Goal: Task Accomplishment & Management: Complete application form

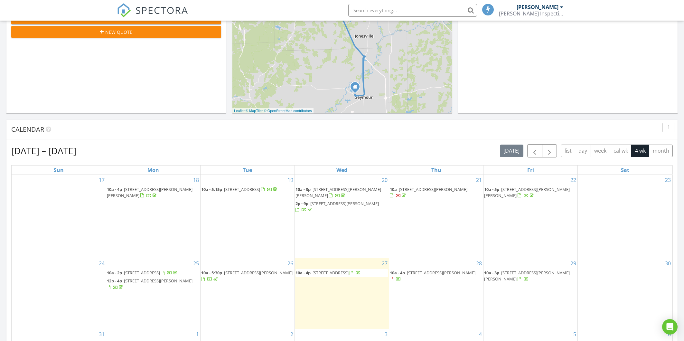
scroll to position [201, 0]
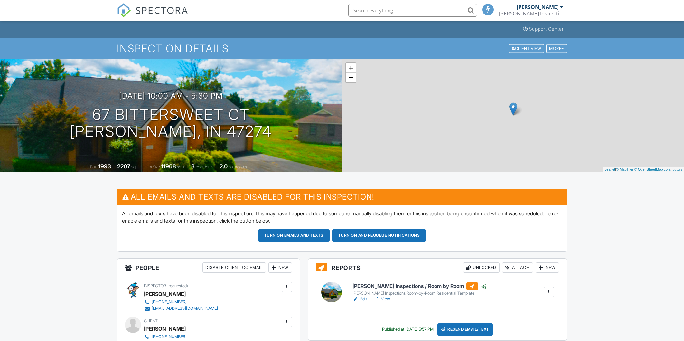
scroll to position [80, 0]
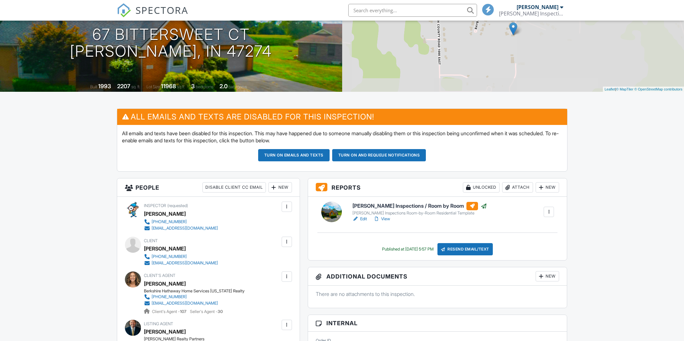
click at [365, 219] on link "Edit" at bounding box center [360, 219] width 14 height 6
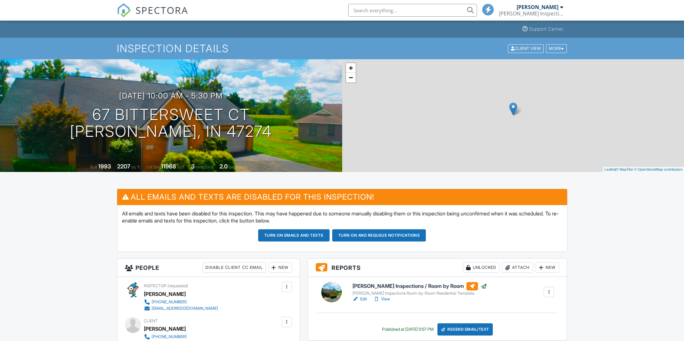
scroll to position [40, 0]
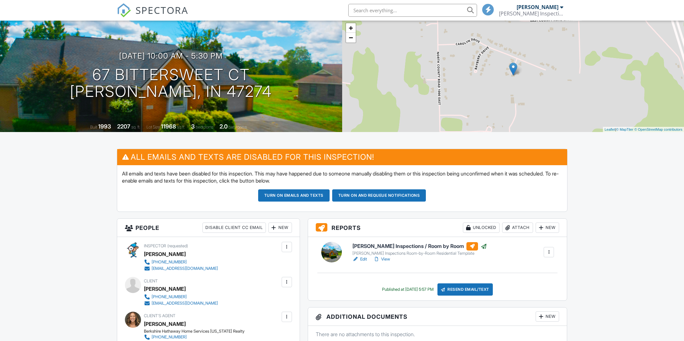
click at [387, 260] on link "View" at bounding box center [382, 259] width 17 height 6
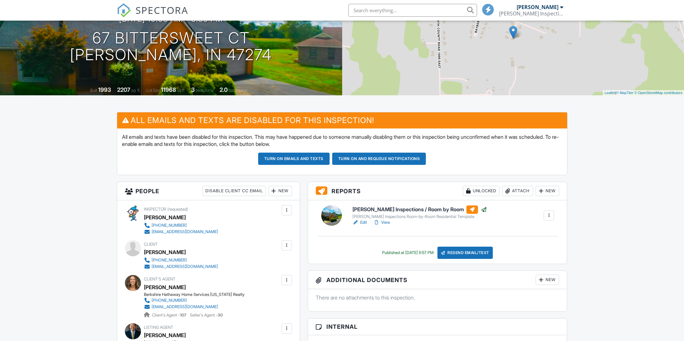
scroll to position [40, 0]
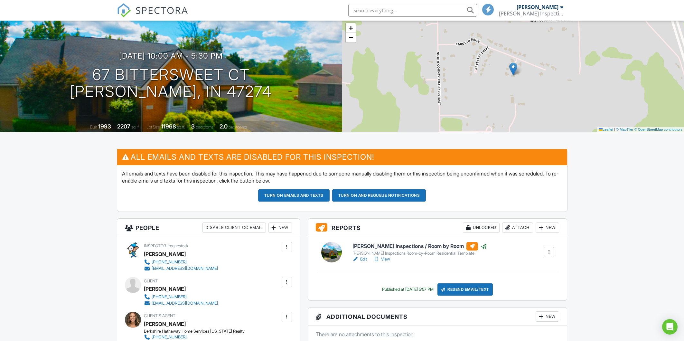
scroll to position [161, 0]
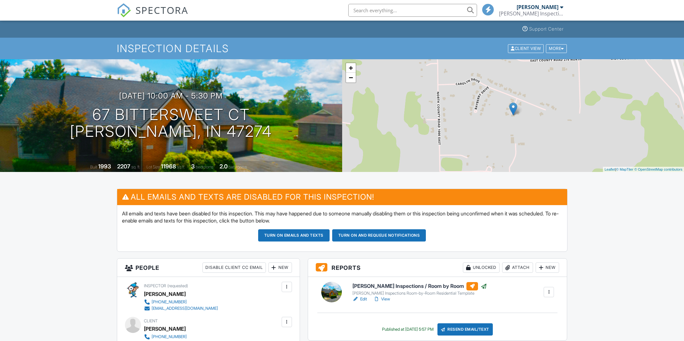
drag, startPoint x: 0, startPoint y: 0, endPoint x: 389, endPoint y: 136, distance: 411.8
click at [389, 296] on link "View" at bounding box center [382, 299] width 17 height 6
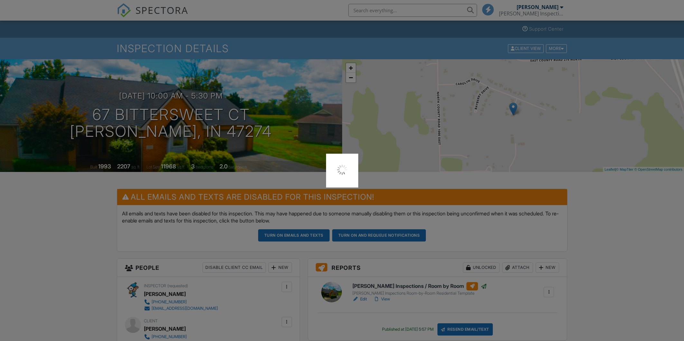
scroll to position [161, 0]
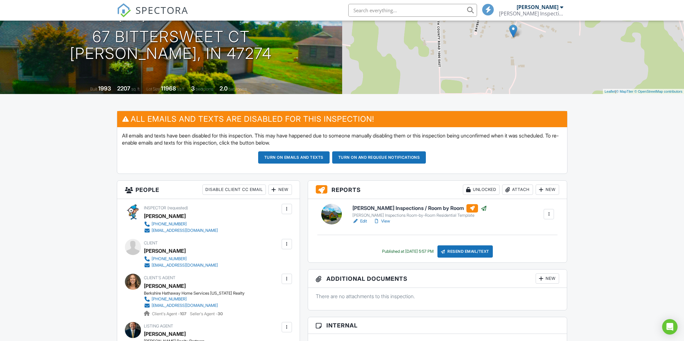
scroll to position [161, 0]
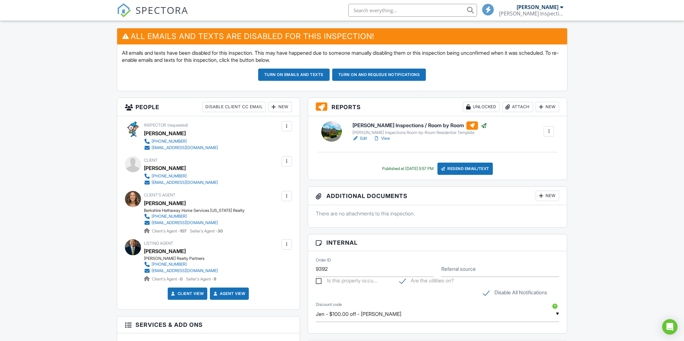
click at [547, 132] on div at bounding box center [549, 131] width 6 height 6
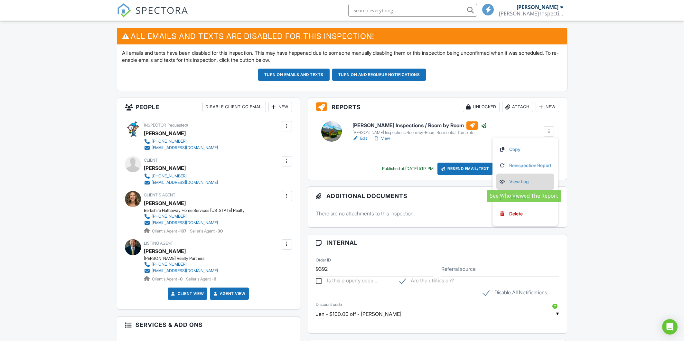
click at [515, 183] on link "View Log" at bounding box center [525, 181] width 52 height 7
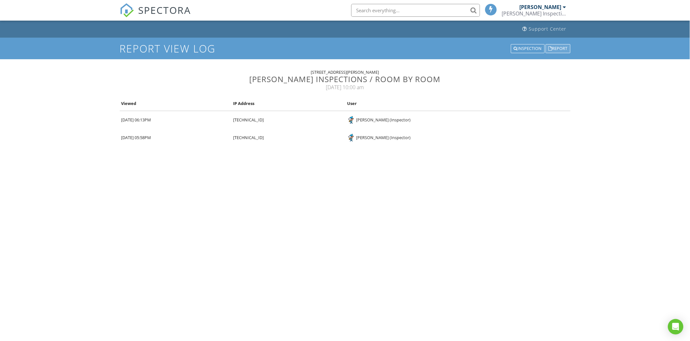
click at [546, 45] on div "Report" at bounding box center [558, 48] width 25 height 9
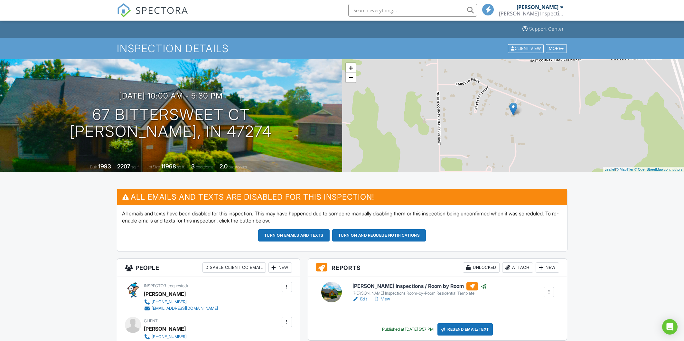
click at [170, 13] on span "SPECTORA" at bounding box center [162, 10] width 53 height 14
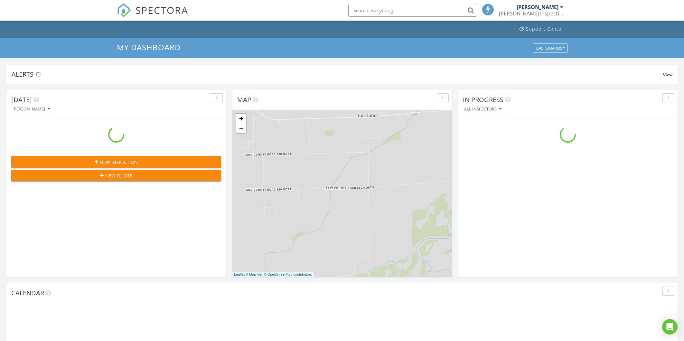
scroll to position [598, 697]
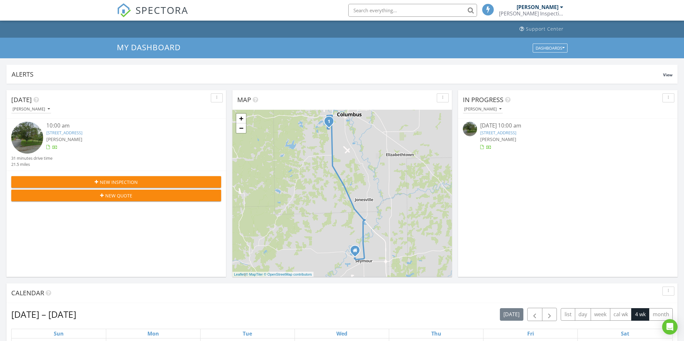
click at [517, 133] on link "[STREET_ADDRESS]" at bounding box center [498, 133] width 36 height 6
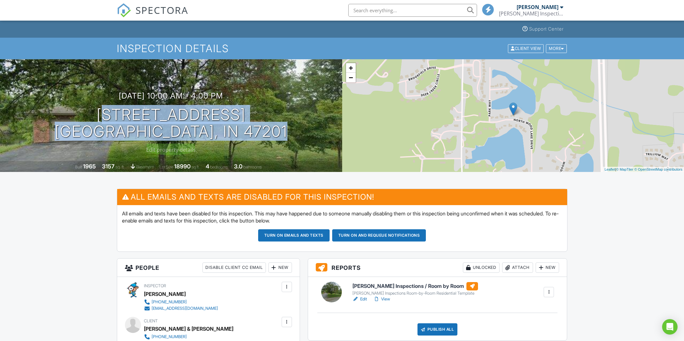
click at [296, 120] on div "08/27/2025 10:00 am - 4:00 pm 3752 W North Wood Lake Dr Columbus, IN 47201" at bounding box center [171, 115] width 342 height 49
drag, startPoint x: 296, startPoint y: 120, endPoint x: 284, endPoint y: 117, distance: 12.4
click at [284, 117] on h1 "3752 W North Wood Lake Dr Columbus, IN 47201" at bounding box center [171, 123] width 233 height 34
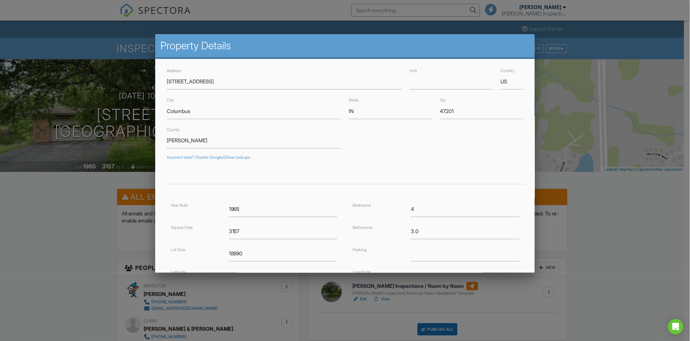
click at [60, 242] on div at bounding box center [345, 181] width 690 height 426
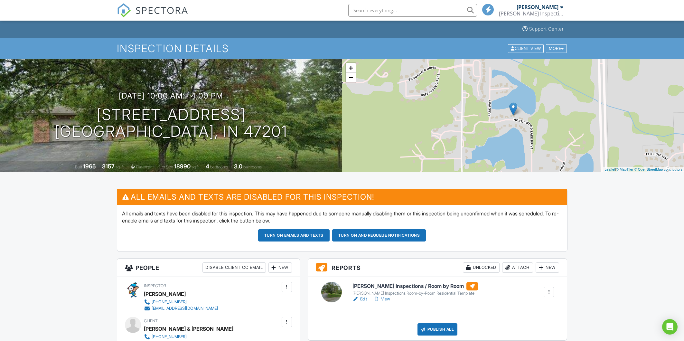
click at [366, 299] on link "Edit" at bounding box center [360, 299] width 14 height 6
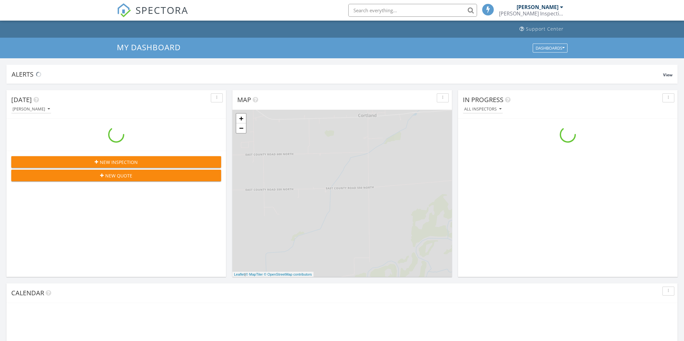
scroll to position [598, 697]
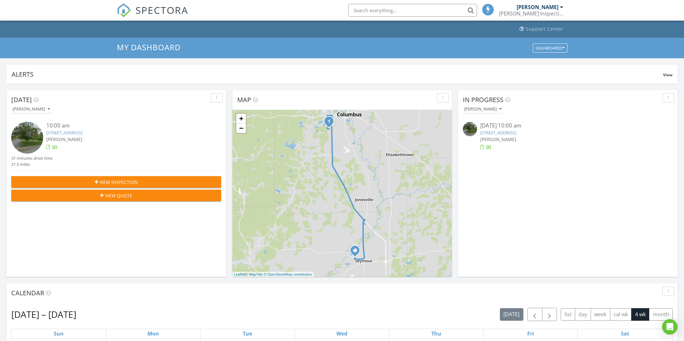
click at [517, 132] on link "3752 W North Wood Lake Dr, Columbus, IN 47201" at bounding box center [498, 133] width 36 height 6
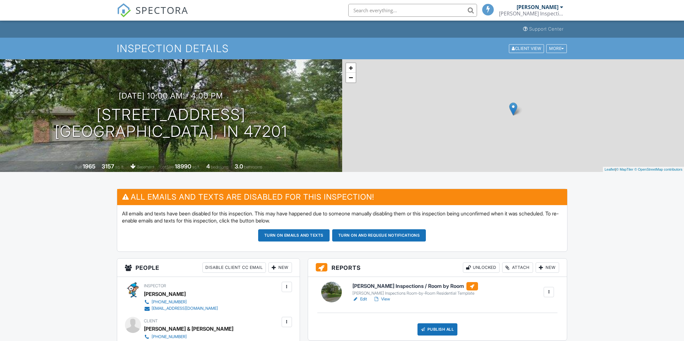
scroll to position [40, 0]
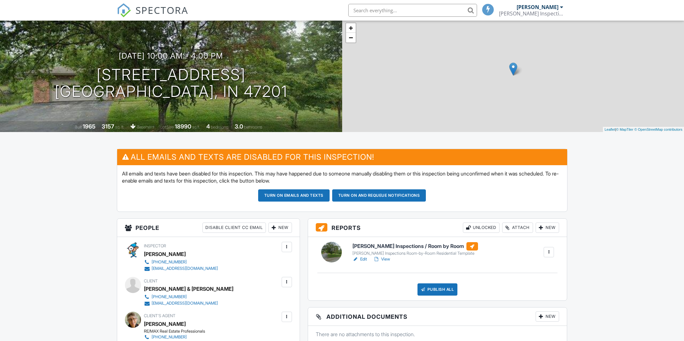
click at [388, 259] on link "View" at bounding box center [382, 259] width 17 height 6
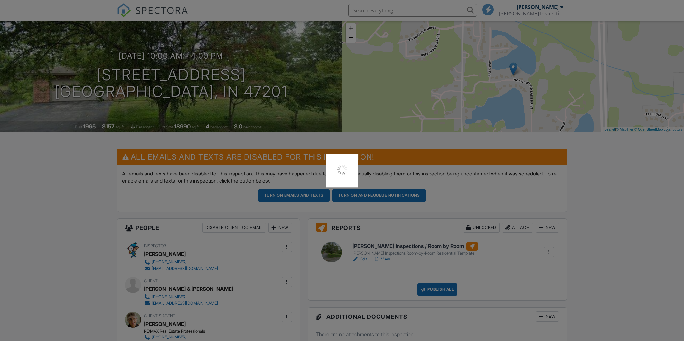
scroll to position [0, 0]
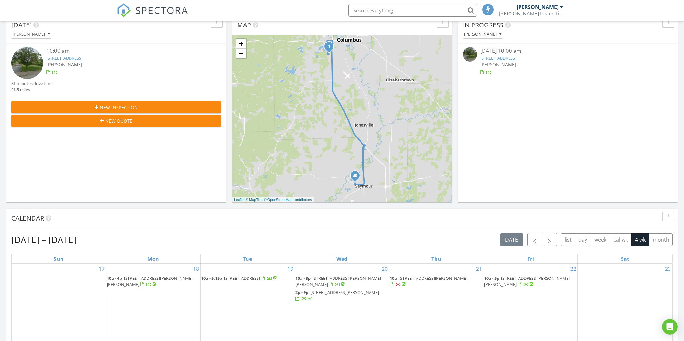
scroll to position [40, 0]
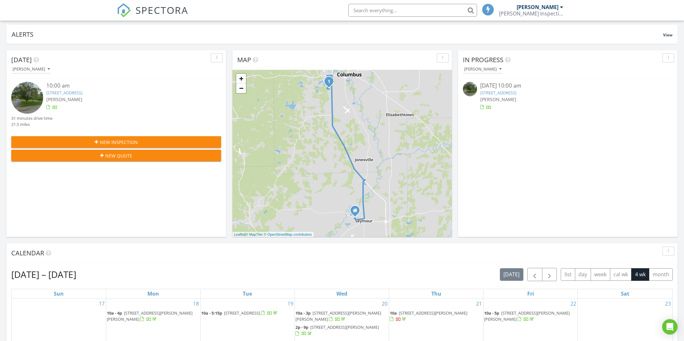
click at [517, 91] on link "3752 W North Wood Lake Dr, Columbus, IN 47201" at bounding box center [498, 93] width 36 height 6
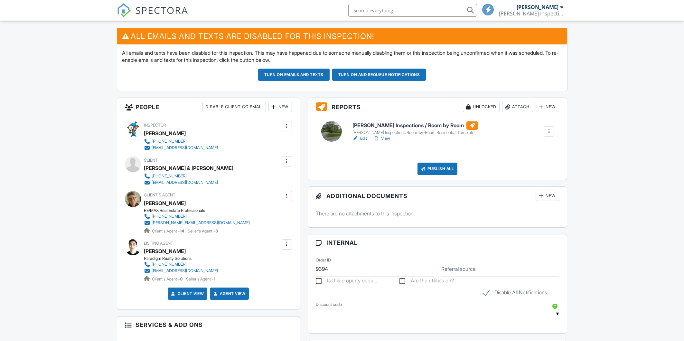
click at [387, 137] on link "View" at bounding box center [382, 138] width 17 height 6
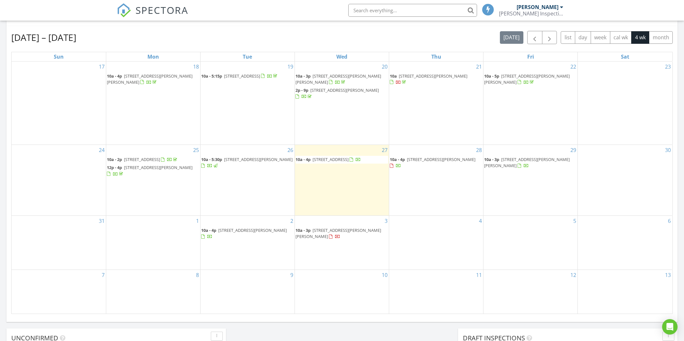
scroll to position [282, 0]
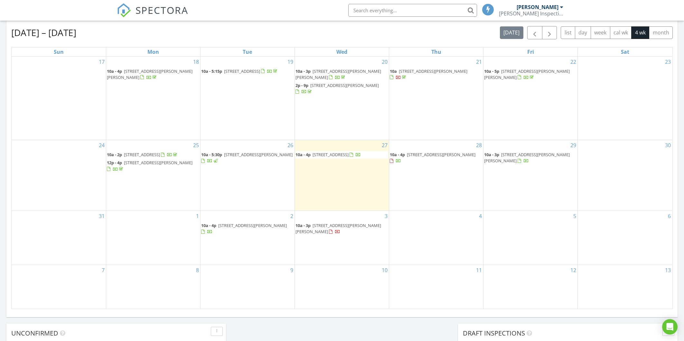
click at [461, 242] on div "4" at bounding box center [436, 238] width 94 height 54
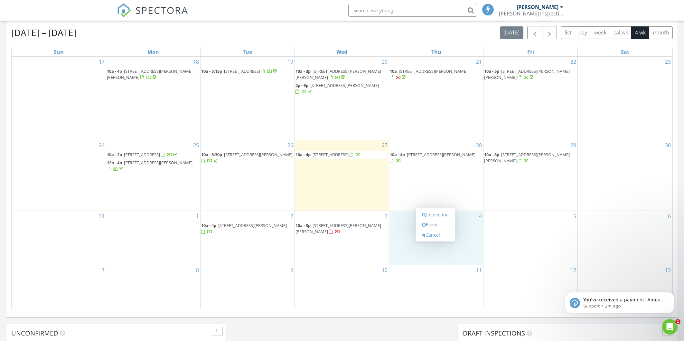
scroll to position [0, 0]
click at [624, 309] on p "Support • 2m ago" at bounding box center [625, 306] width 83 height 6
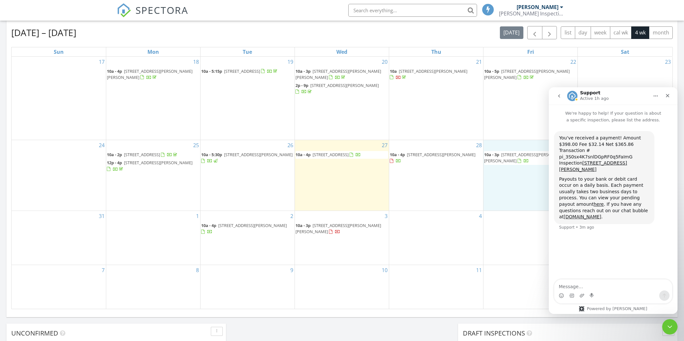
click at [497, 211] on div "29 10a - 3p 2709 Talon Ct, Seymour 47274" at bounding box center [531, 175] width 94 height 71
click at [436, 242] on div "4" at bounding box center [436, 238] width 94 height 54
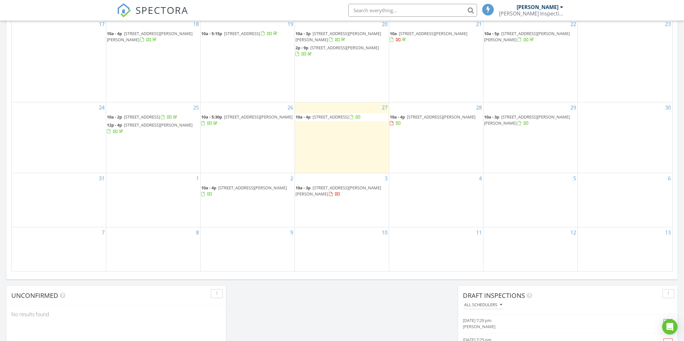
scroll to position [322, 0]
click at [450, 200] on div "4" at bounding box center [436, 198] width 94 height 54
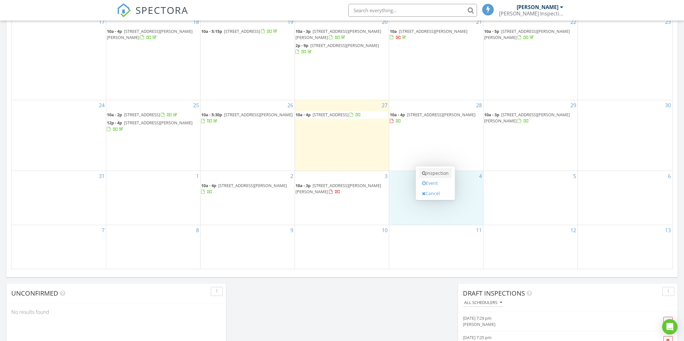
click at [446, 175] on link "Inspection" at bounding box center [435, 173] width 33 height 10
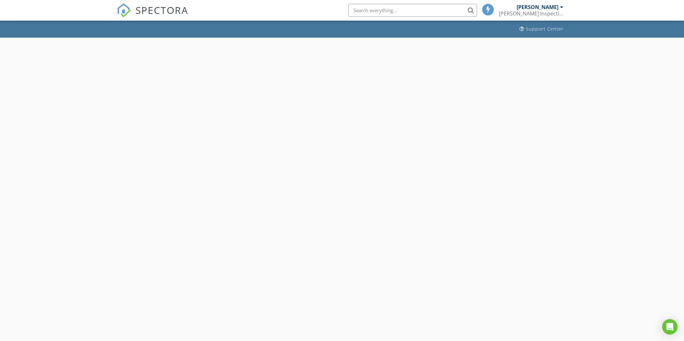
select select "8"
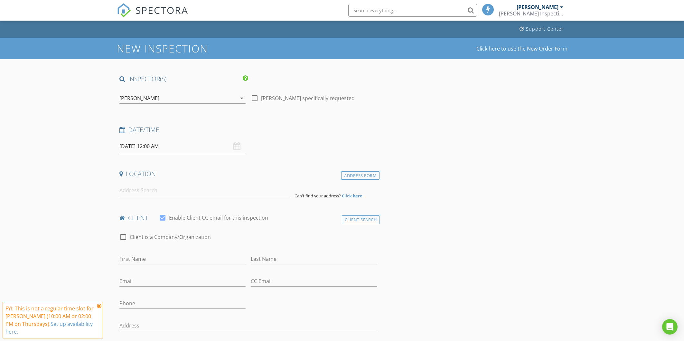
drag, startPoint x: 204, startPoint y: 159, endPoint x: 202, endPoint y: 153, distance: 6.7
click at [202, 149] on input "[DATE] 12:00 AM" at bounding box center [182, 146] width 126 height 16
type input "11"
type input "09/04/2025 11:00 PM"
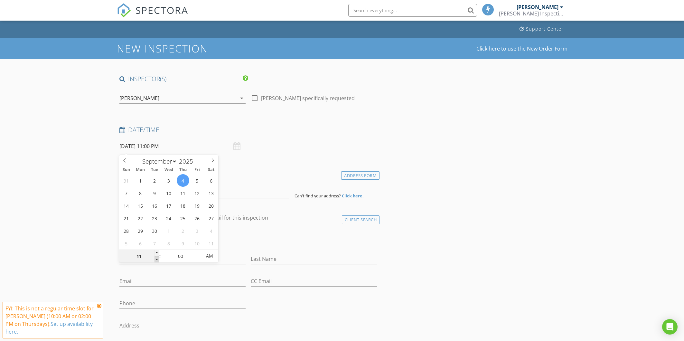
click at [157, 258] on span at bounding box center [157, 259] width 5 height 6
type input "10"
click at [157, 258] on span at bounding box center [157, 259] width 5 height 6
type input "[DATE] 10:00 AM"
drag, startPoint x: 157, startPoint y: 258, endPoint x: 205, endPoint y: 256, distance: 49.0
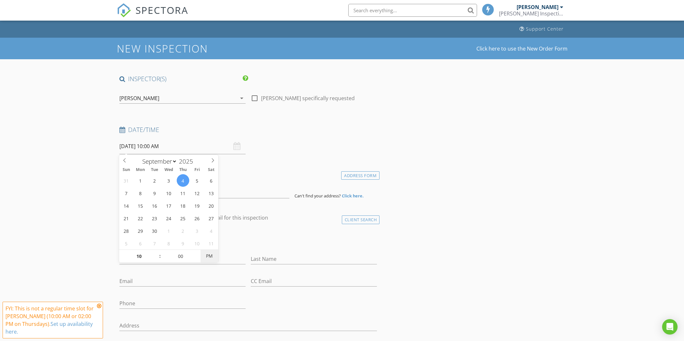
click at [205, 256] on span "PM" at bounding box center [210, 256] width 18 height 13
click at [249, 187] on input at bounding box center [204, 191] width 170 height 16
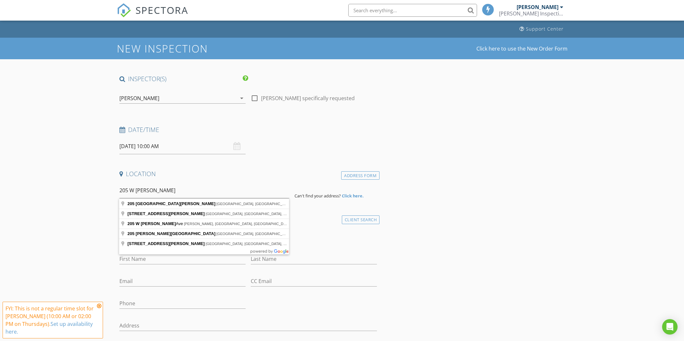
type input "205 West Tanner Street, Brownstown, IN, USA"
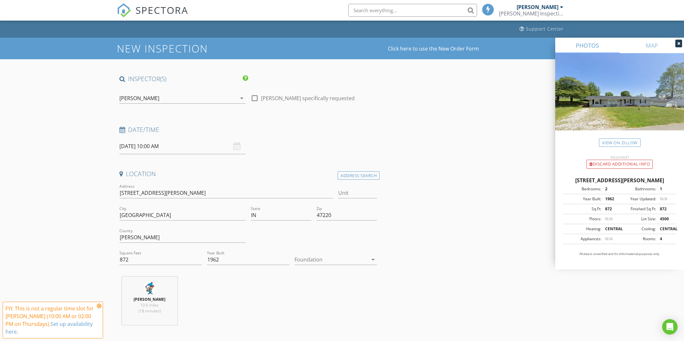
click at [345, 254] on div "Foundation arrow_drop_down" at bounding box center [336, 261] width 82 height 21
click at [345, 257] on div at bounding box center [331, 259] width 73 height 10
click at [332, 311] on div "Crawlspace" at bounding box center [336, 309] width 72 height 8
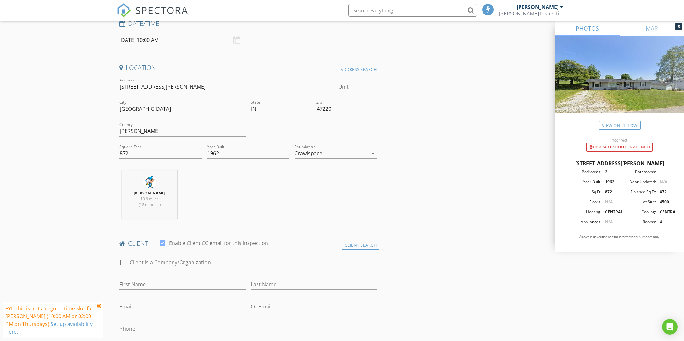
scroll to position [161, 0]
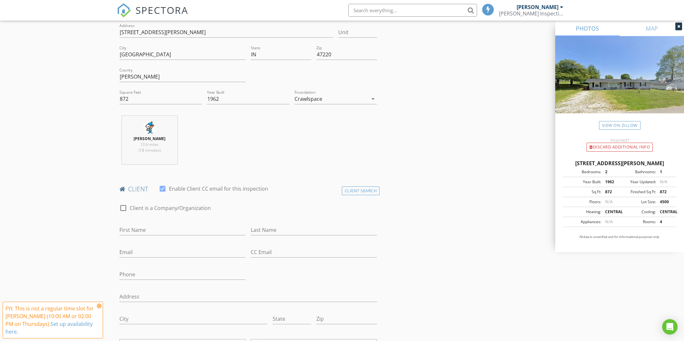
click at [199, 223] on div "First Name" at bounding box center [182, 231] width 126 height 21
click at [191, 232] on input "First Name" at bounding box center [182, 230] width 126 height 11
type input "y"
type input "Ivy"
click at [259, 228] on input "Last Name" at bounding box center [314, 230] width 126 height 11
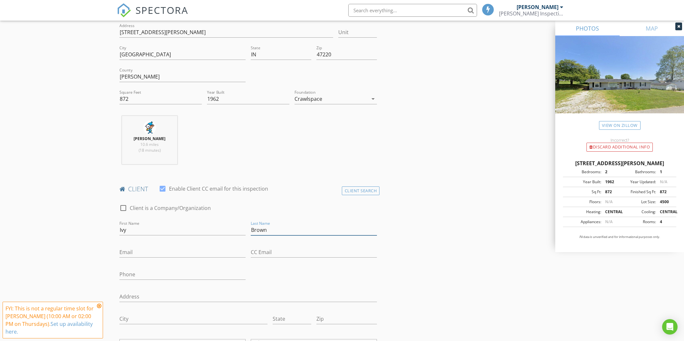
type input "Brown"
click at [206, 246] on div "Email" at bounding box center [182, 253] width 126 height 21
click at [204, 246] on div "Email" at bounding box center [182, 253] width 126 height 21
click at [193, 251] on input "Email" at bounding box center [182, 252] width 126 height 11
type input "ivyshana21@gmail.com"
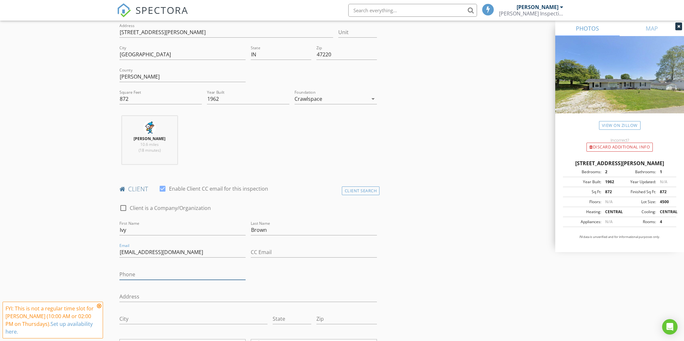
click at [198, 279] on input "Phone" at bounding box center [182, 274] width 126 height 11
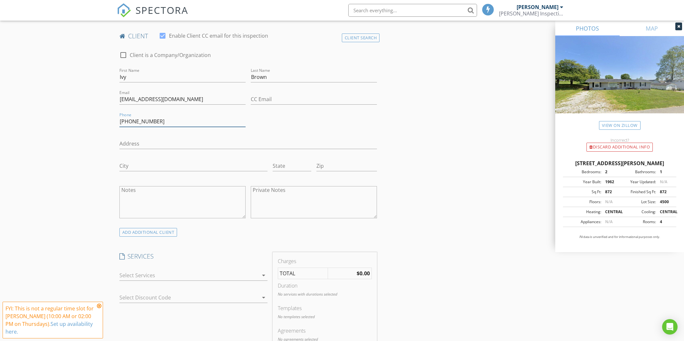
scroll to position [362, 0]
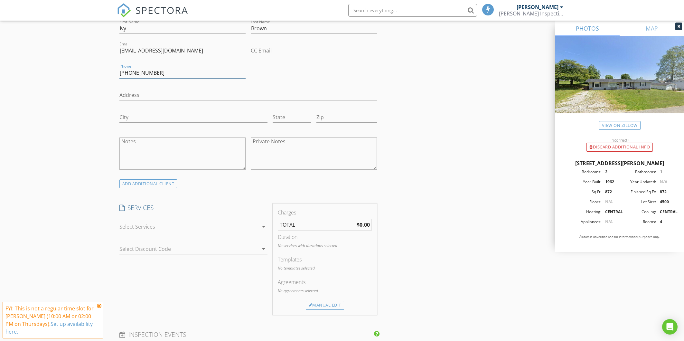
type input "812-216-3391"
click at [171, 226] on div at bounding box center [188, 227] width 139 height 10
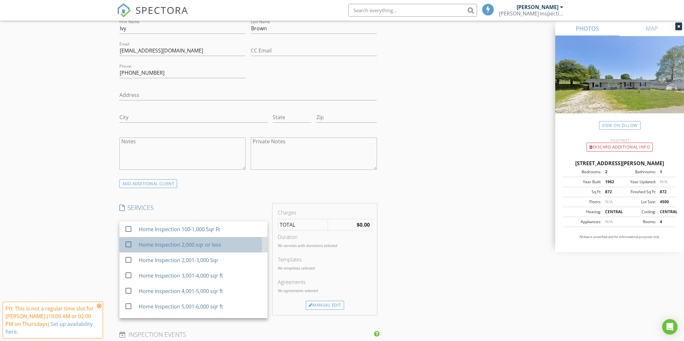
click at [197, 242] on div "Home Inspection 2,000 sqr or less" at bounding box center [179, 245] width 82 height 8
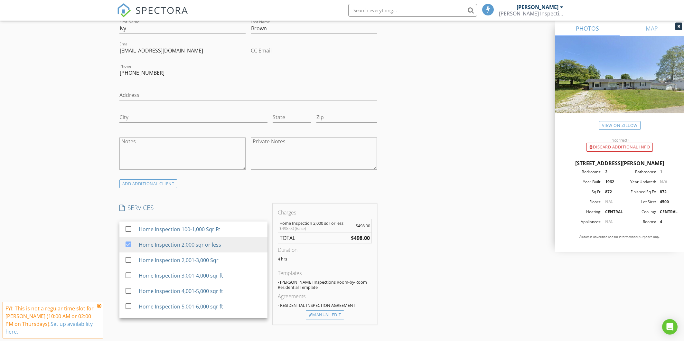
click at [434, 236] on div "INSPECTOR(S) check_box Douglas Kloeker PRIMARY Douglas Kloeker arrow_drop_down …" at bounding box center [342, 264] width 451 height 1104
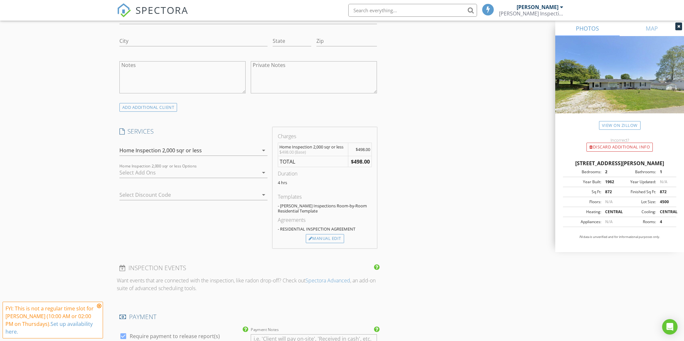
scroll to position [443, 0]
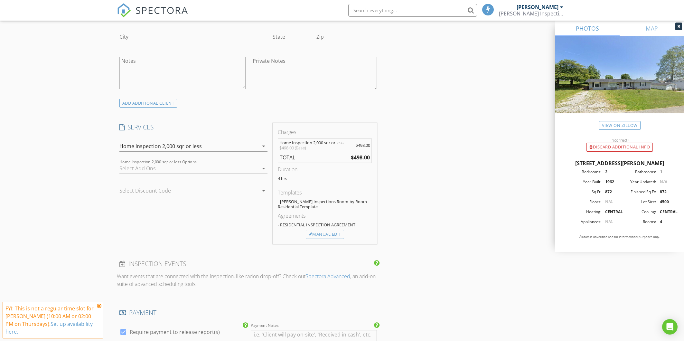
click at [161, 190] on div at bounding box center [184, 190] width 130 height 10
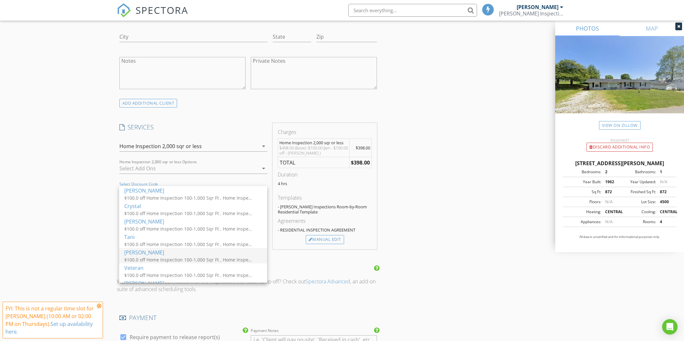
scroll to position [46, 0]
click at [442, 179] on div "INSPECTOR(S) check_box Douglas Kloeker PRIMARY Douglas Kloeker arrow_drop_down …" at bounding box center [342, 186] width 451 height 1109
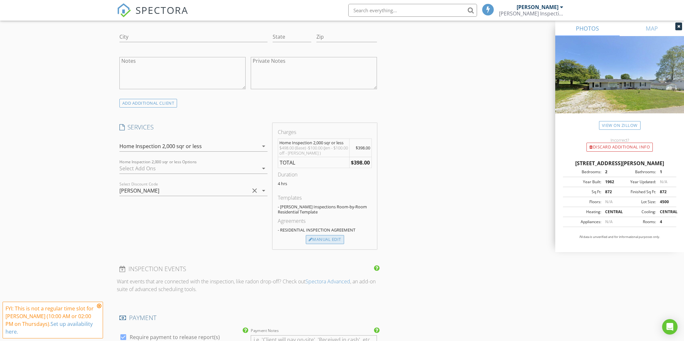
click at [341, 237] on div "Manual Edit" at bounding box center [325, 239] width 38 height 9
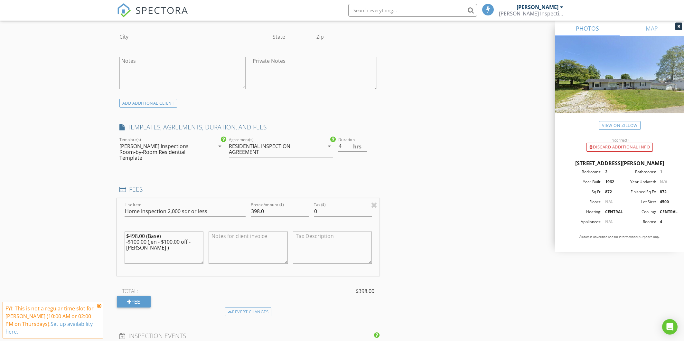
drag, startPoint x: 156, startPoint y: 236, endPoint x: 187, endPoint y: 237, distance: 31.2
click at [187, 237] on textarea "$498.00 (Base) -$100.00 (Jen - $100.00 off - Jen )" at bounding box center [164, 248] width 79 height 32
drag, startPoint x: 172, startPoint y: 237, endPoint x: 123, endPoint y: 228, distance: 50.5
click at [119, 225] on div "Line Item Home Inspection 2,000 sqr or less Pretax Amount ($) 398.0 Tax ($) 0 $…" at bounding box center [248, 237] width 263 height 78
type textarea "$498.00 (Base) -$100.00 (Jen)"
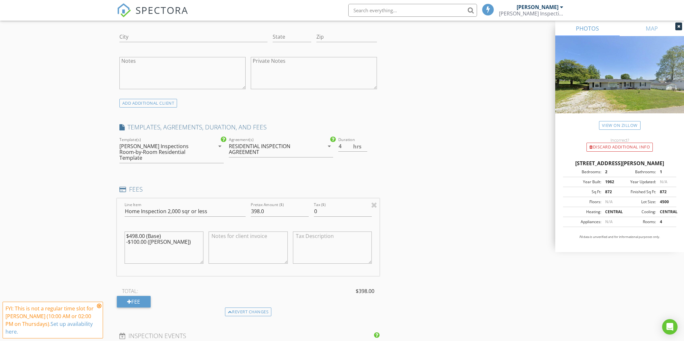
click at [232, 238] on textarea at bounding box center [248, 248] width 79 height 32
paste textarea "$498.00 (Base) -$100.00 (Jen)"
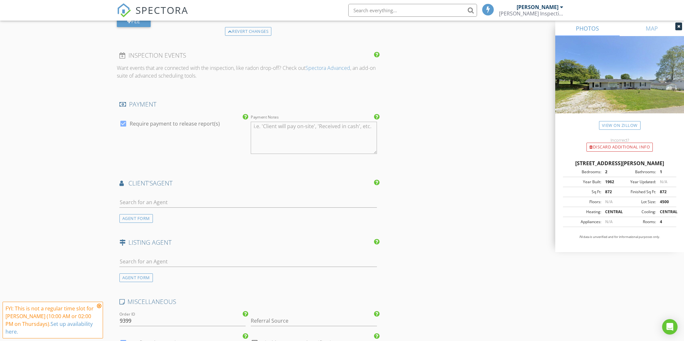
scroll to position [765, 0]
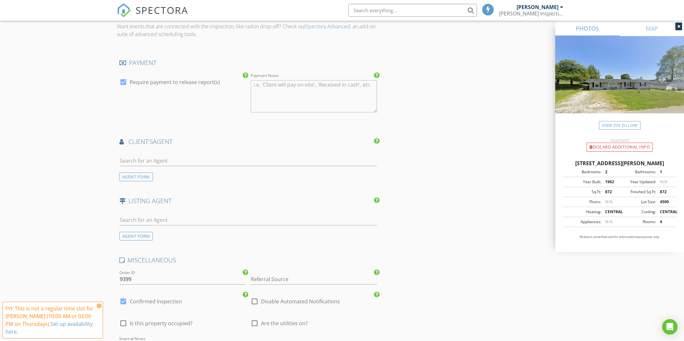
type textarea "$498.00 (Base) -$100.00 (Jen)"
click at [194, 152] on div at bounding box center [248, 162] width 258 height 21
click at [199, 157] on input "text" at bounding box center [248, 161] width 258 height 11
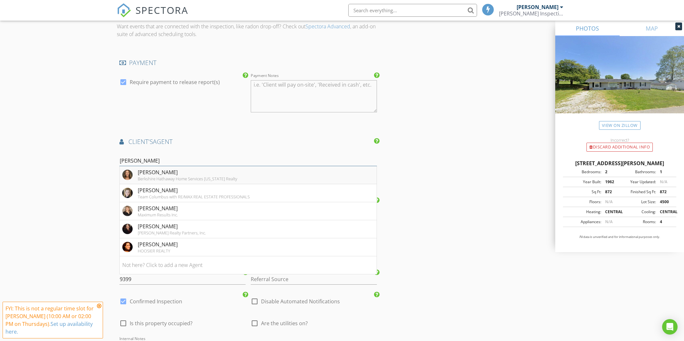
type input "Jen"
drag, startPoint x: 199, startPoint y: 169, endPoint x: 207, endPoint y: 169, distance: 8.1
click at [199, 169] on div "Jen Richardson" at bounding box center [188, 172] width 100 height 8
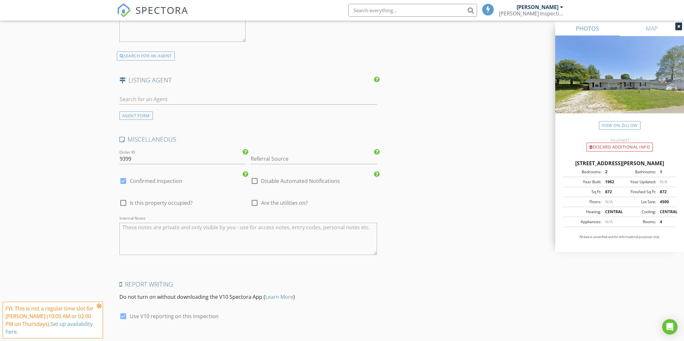
scroll to position [1111, 0]
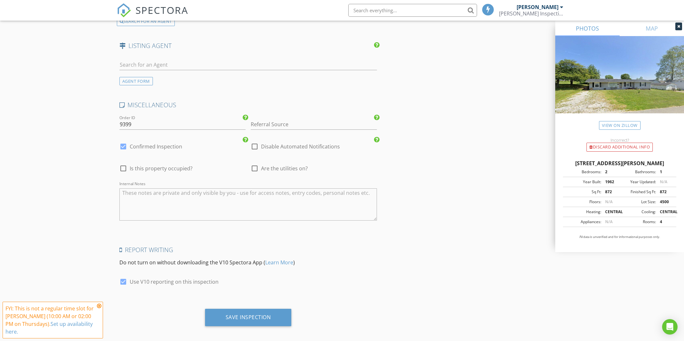
click at [159, 165] on span "Is this property occupied?" at bounding box center [161, 168] width 63 height 6
checkbox input "true"
click at [270, 314] on div "Save Inspection" at bounding box center [248, 317] width 45 height 6
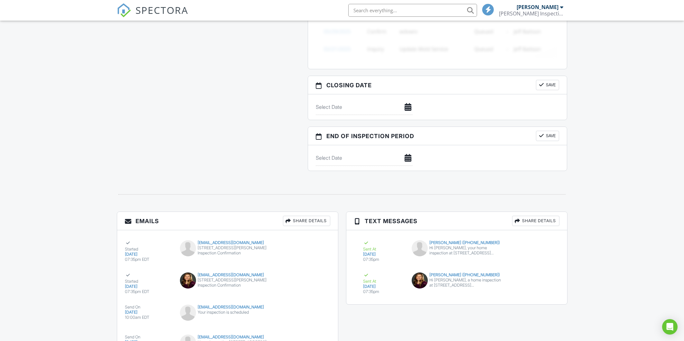
scroll to position [587, 0]
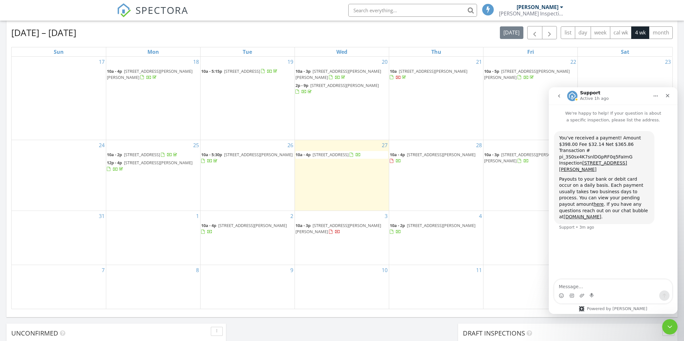
click at [444, 228] on span "[STREET_ADDRESS][PERSON_NAME]" at bounding box center [441, 226] width 69 height 6
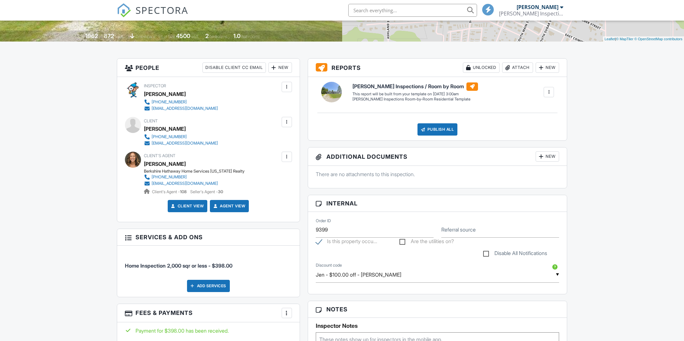
scroll to position [126, 0]
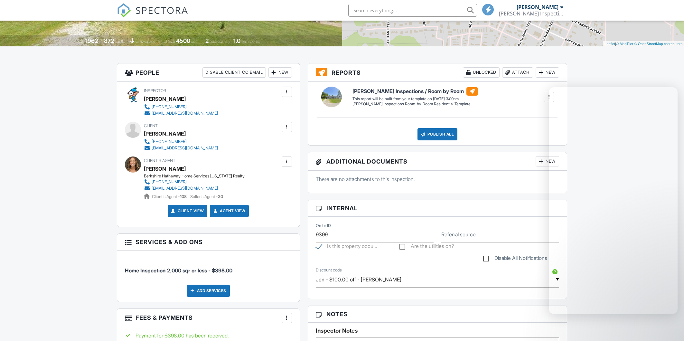
click at [488, 259] on label "Disable All Notifications" at bounding box center [515, 259] width 64 height 8
click at [488, 257] on input "Disable All Notifications" at bounding box center [485, 255] width 4 height 4
checkbox input "true"
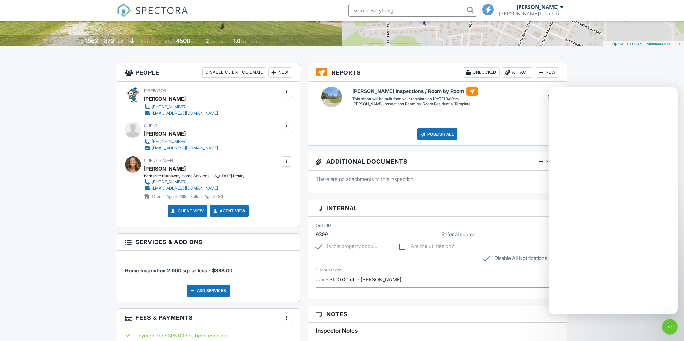
scroll to position [0, 0]
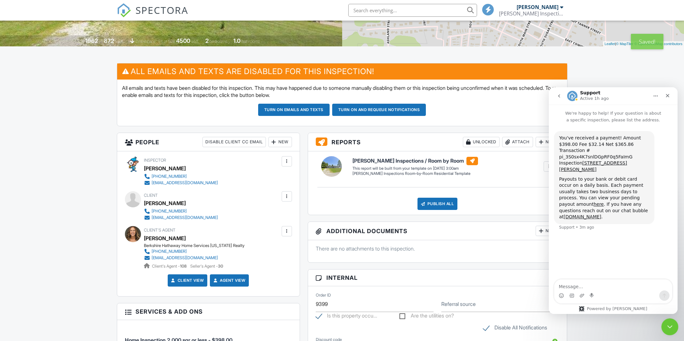
click at [673, 327] on div "Close Intercom Messenger" at bounding box center [668, 325] width 15 height 15
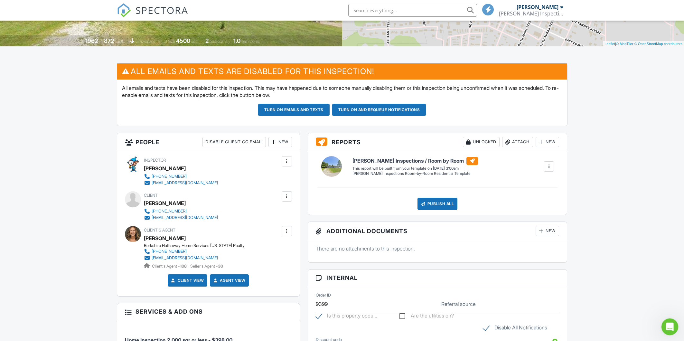
click at [673, 327] on div "Open Intercom Messenger" at bounding box center [669, 325] width 21 height 21
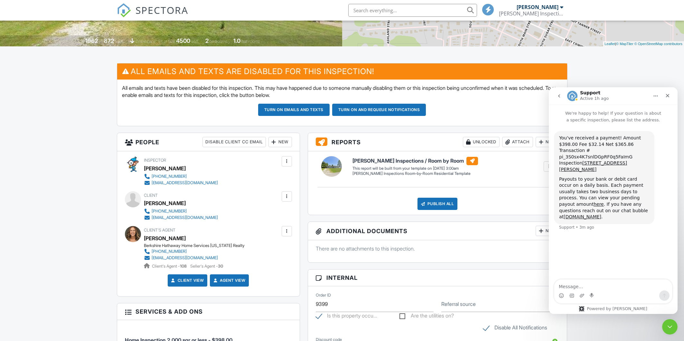
click at [562, 93] on icon "go back" at bounding box center [559, 95] width 5 height 5
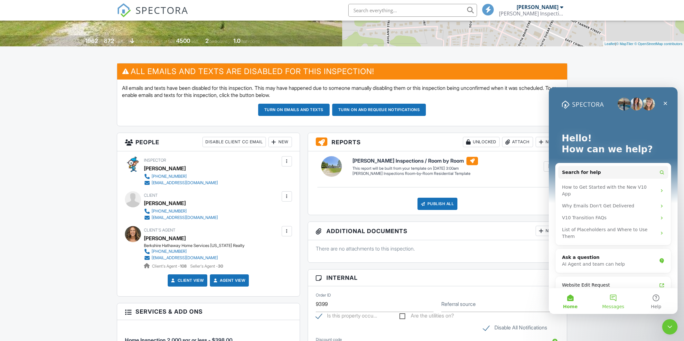
click at [618, 302] on button "Messages" at bounding box center [613, 301] width 43 height 26
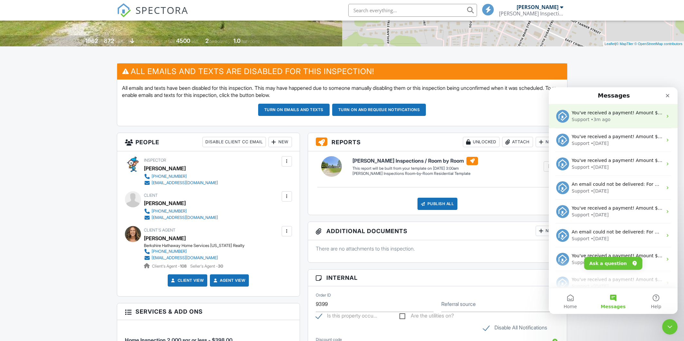
click at [624, 123] on div "You've received a payment! Amount $398.00 Fee $32.14 Net $365.86 Transaction # …" at bounding box center [613, 116] width 129 height 24
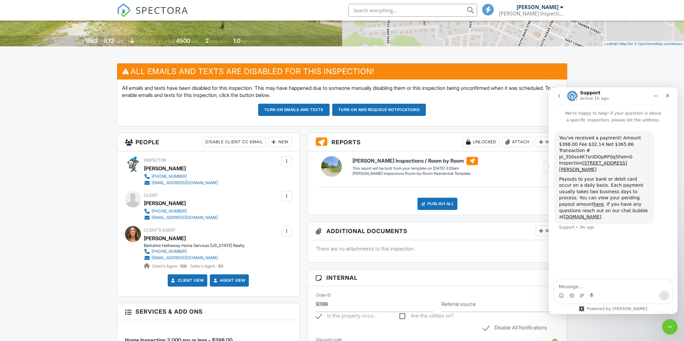
click at [557, 93] on icon "go back" at bounding box center [559, 95] width 5 height 5
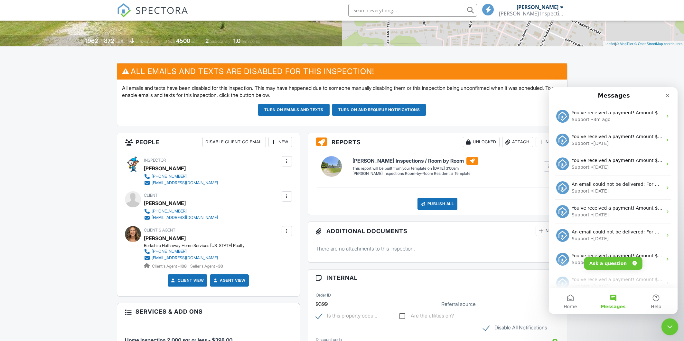
click at [666, 323] on icon "Close Intercom Messenger" at bounding box center [669, 326] width 8 height 8
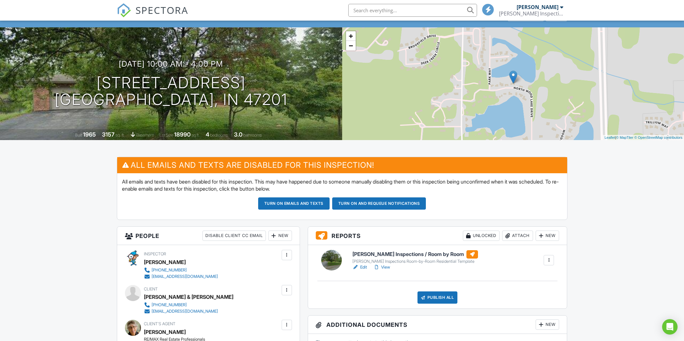
scroll to position [80, 0]
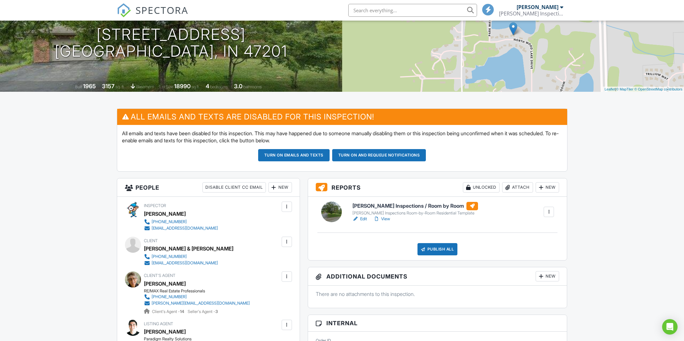
click at [365, 220] on link "Edit" at bounding box center [360, 219] width 14 height 6
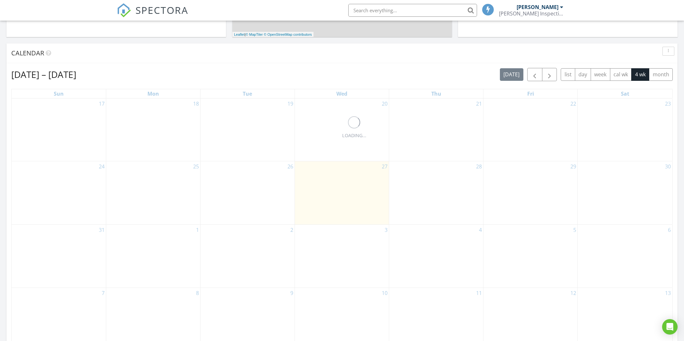
scroll to position [292, 0]
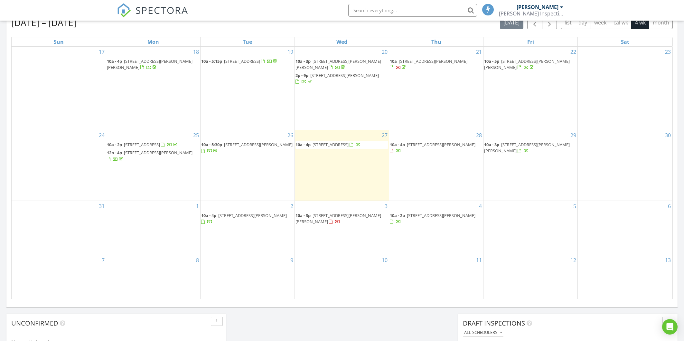
click at [261, 142] on span "67 Bittersweet Ct, Seymour 47274" at bounding box center [258, 145] width 69 height 6
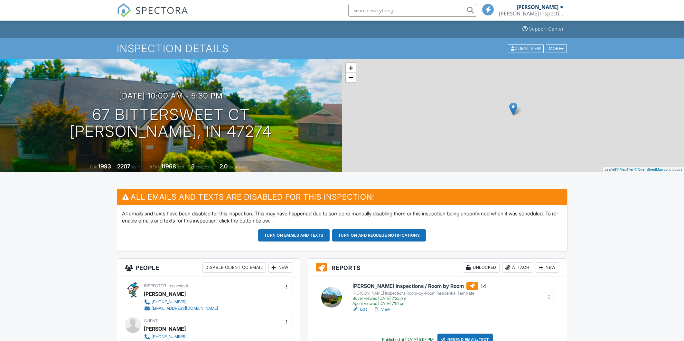
click at [547, 294] on div at bounding box center [549, 297] width 6 height 6
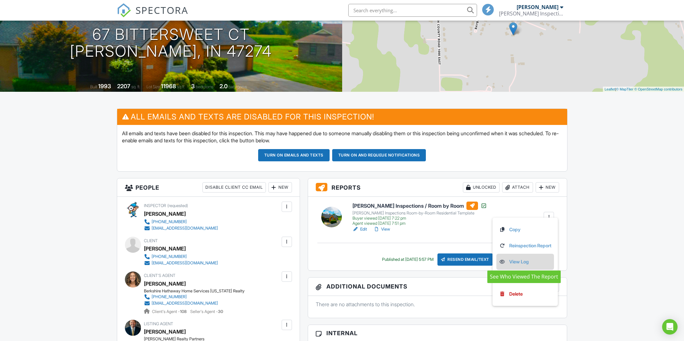
click at [525, 259] on link "View Log" at bounding box center [525, 261] width 52 height 7
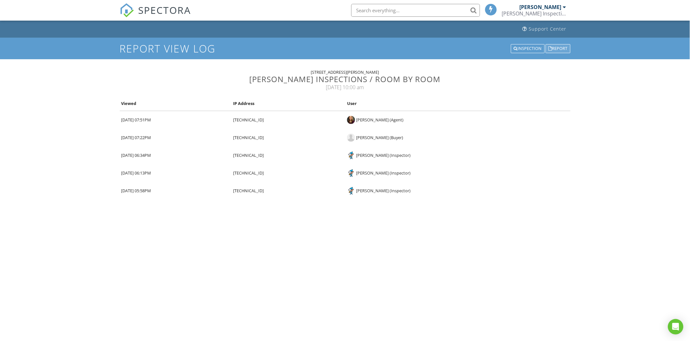
click at [563, 50] on div "Report" at bounding box center [558, 48] width 25 height 9
